Goal: Find specific page/section: Find specific page/section

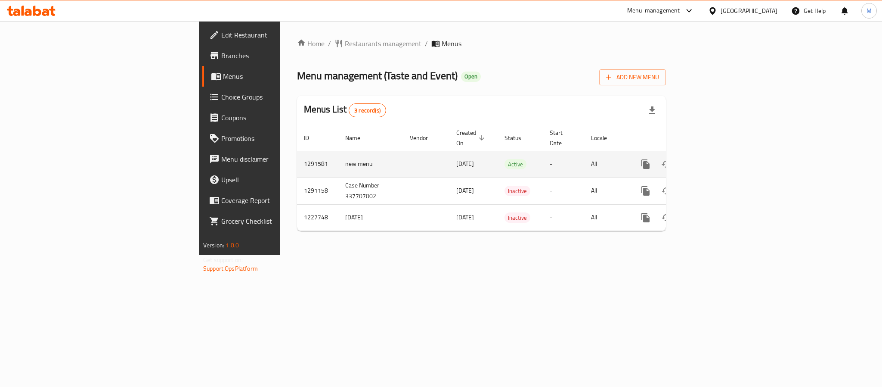
click at [713, 159] on icon "enhanced table" at bounding box center [708, 164] width 10 height 10
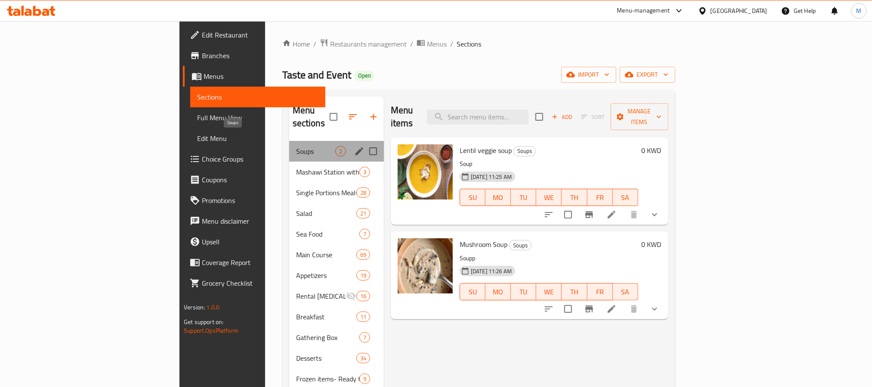
click at [296, 146] on span "Soups" at bounding box center [315, 151] width 39 height 10
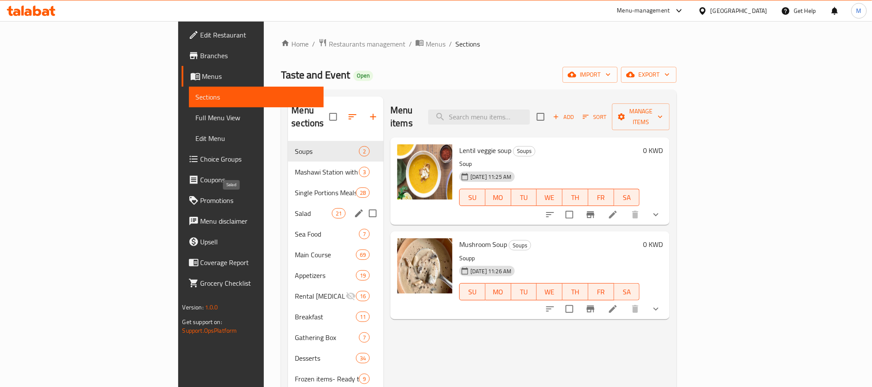
click at [295, 208] on span "Salad" at bounding box center [313, 213] width 37 height 10
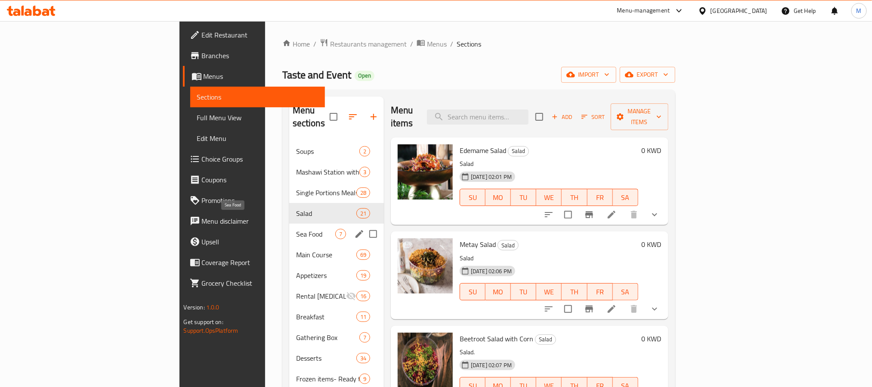
click at [296, 229] on span "Sea Food" at bounding box center [315, 234] width 39 height 10
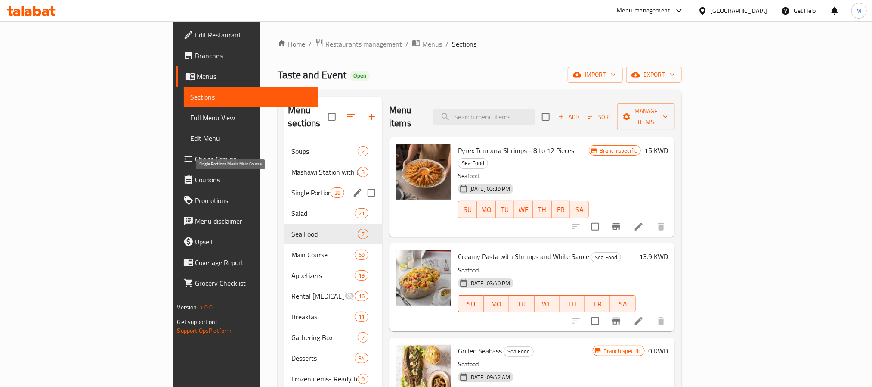
click at [291, 187] on span "Single Portions Meals Main Course" at bounding box center [310, 192] width 39 height 10
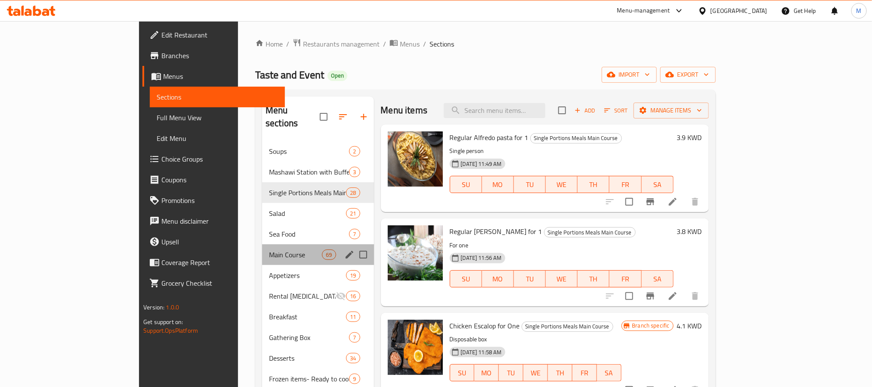
click at [262, 244] on div "Main Course 69" at bounding box center [317, 254] width 111 height 21
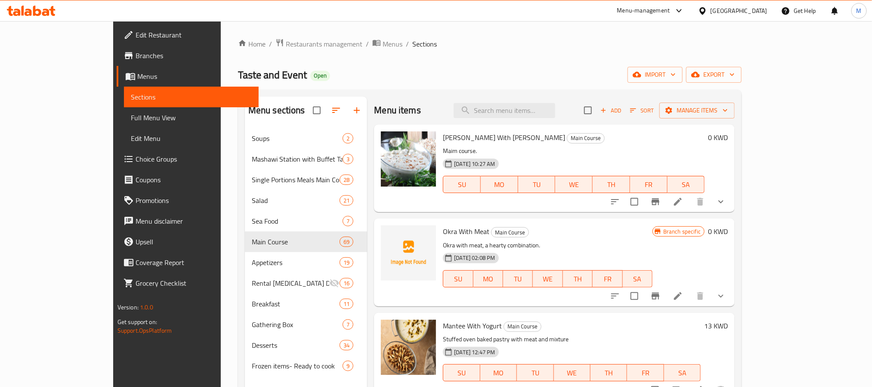
click at [131, 115] on span "Full Menu View" at bounding box center [191, 117] width 121 height 10
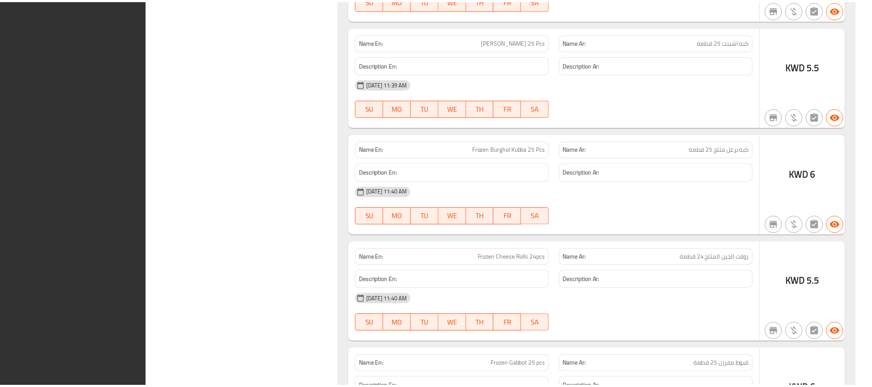
scroll to position [29660, 0]
